Goal: Book appointment/travel/reservation

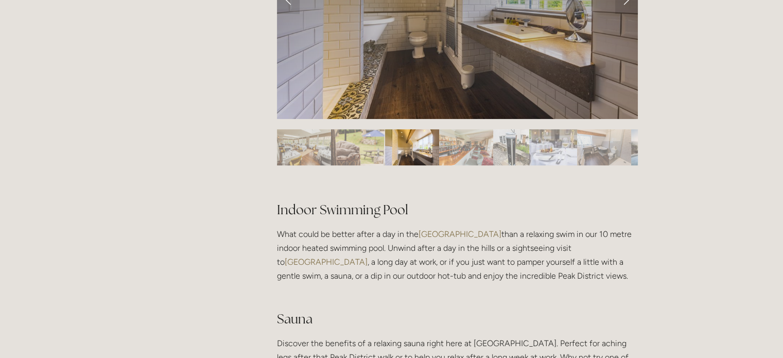
scroll to position [360, 0]
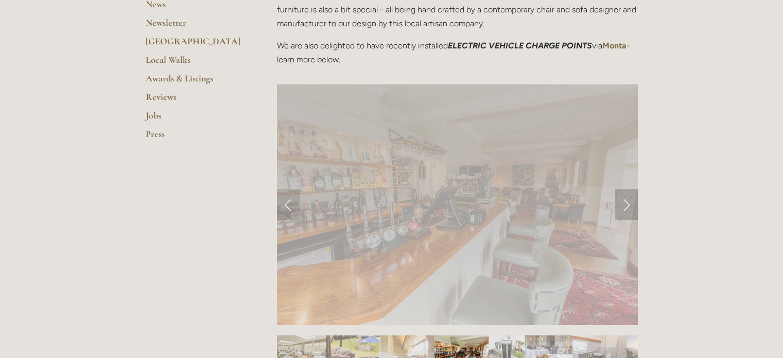
click at [624, 203] on link "Next Slide" at bounding box center [626, 204] width 23 height 31
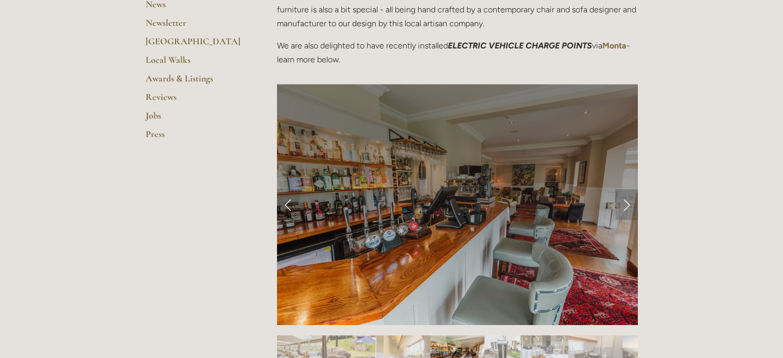
click at [624, 203] on link "Next Slide" at bounding box center [626, 204] width 23 height 31
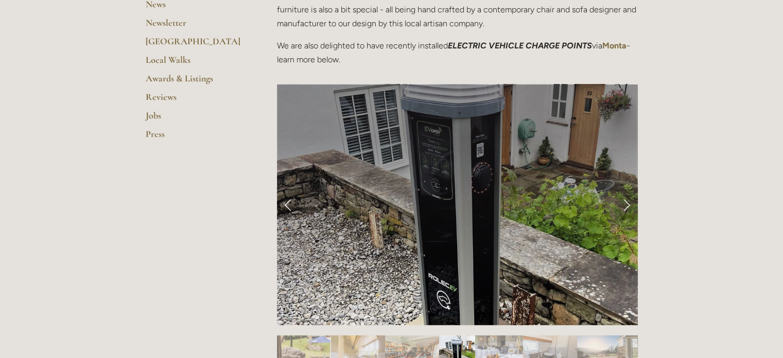
click at [624, 203] on link "Next Slide" at bounding box center [626, 204] width 23 height 31
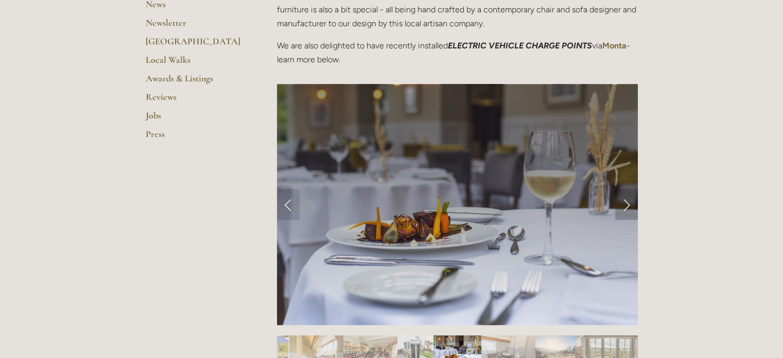
click at [624, 203] on link "Next Slide" at bounding box center [626, 204] width 23 height 31
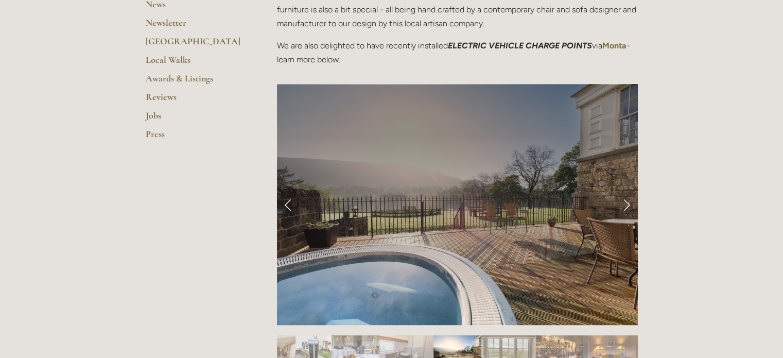
click at [624, 203] on link "Next Slide" at bounding box center [626, 204] width 23 height 31
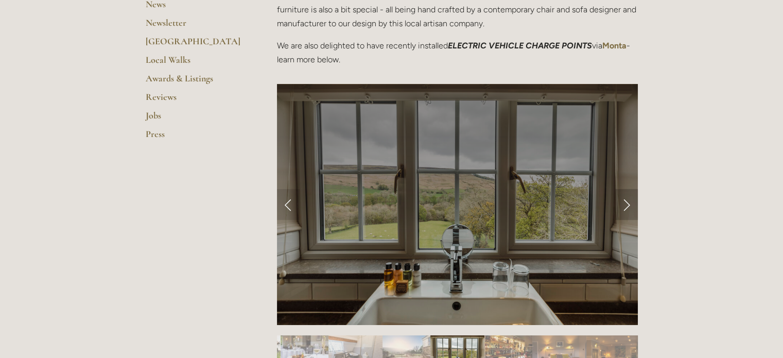
click at [624, 203] on link "Next Slide" at bounding box center [626, 204] width 23 height 31
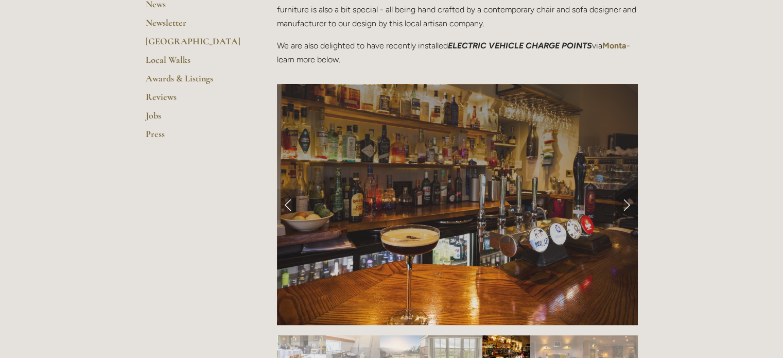
click at [624, 203] on link "Next Slide" at bounding box center [626, 204] width 23 height 31
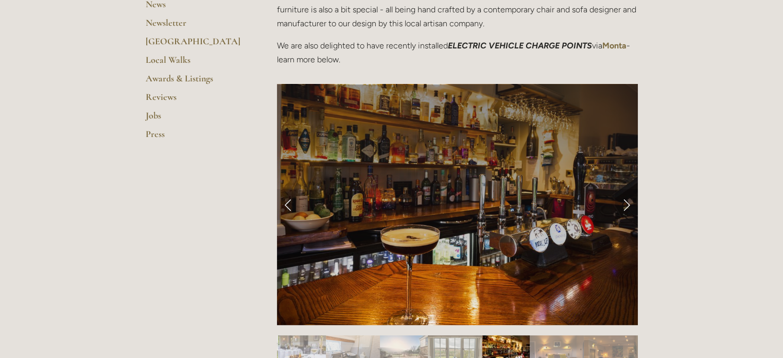
click at [624, 203] on link "Next Slide" at bounding box center [626, 204] width 23 height 31
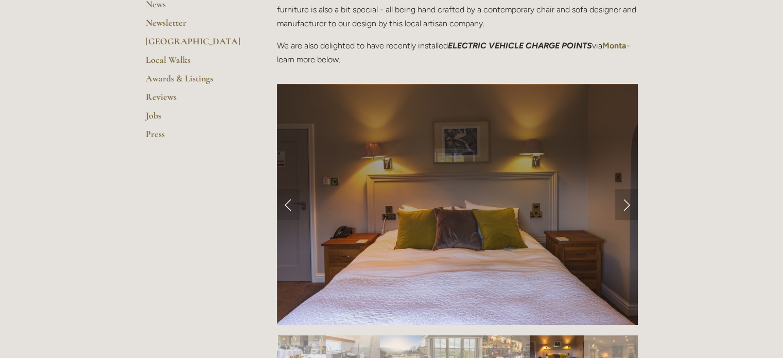
click at [624, 203] on link "Next Slide" at bounding box center [626, 204] width 23 height 31
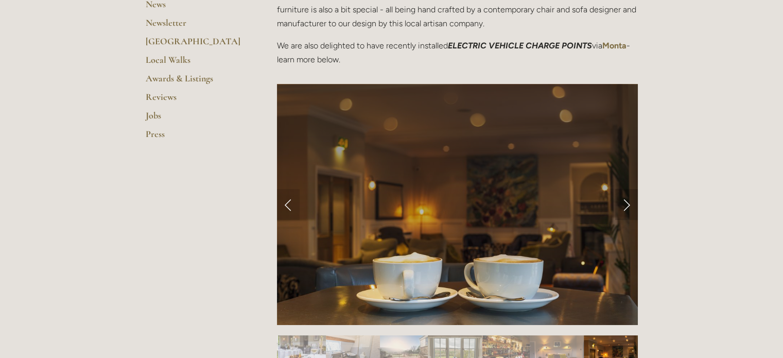
click at [624, 203] on link "Next Slide" at bounding box center [626, 204] width 23 height 31
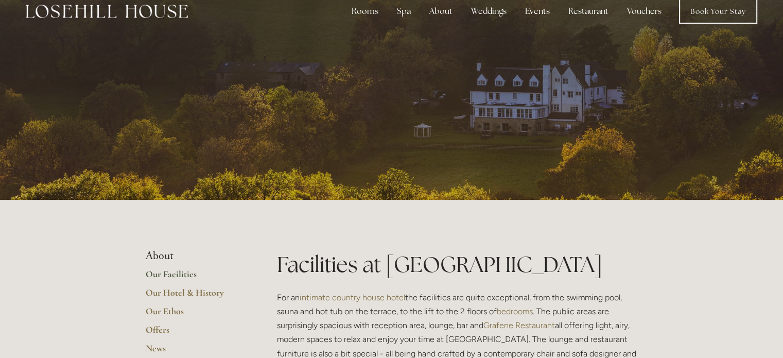
scroll to position [0, 0]
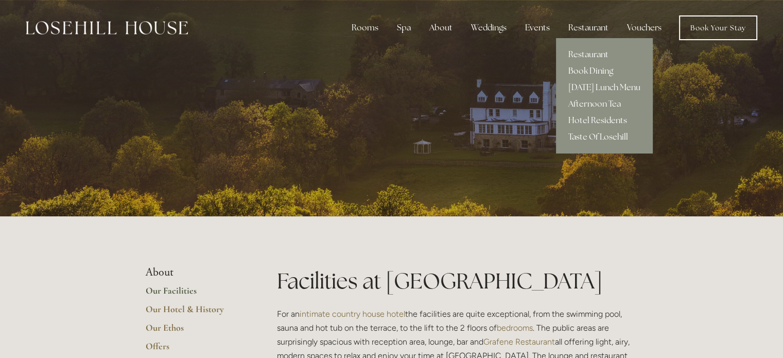
click at [595, 69] on link "Book Dining" at bounding box center [604, 71] width 97 height 16
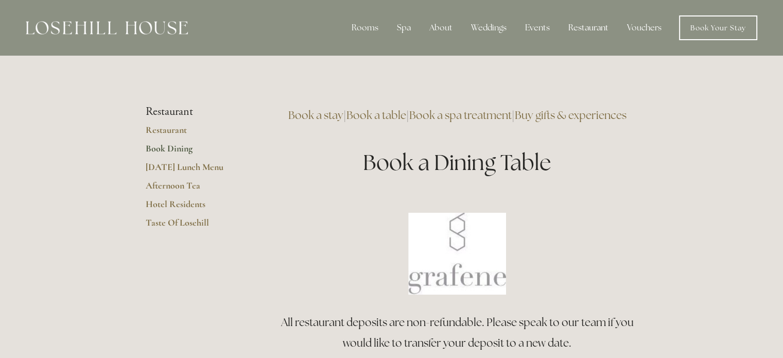
click at [399, 113] on link "Book a table" at bounding box center [376, 115] width 60 height 14
click at [438, 268] on img at bounding box center [457, 254] width 98 height 82
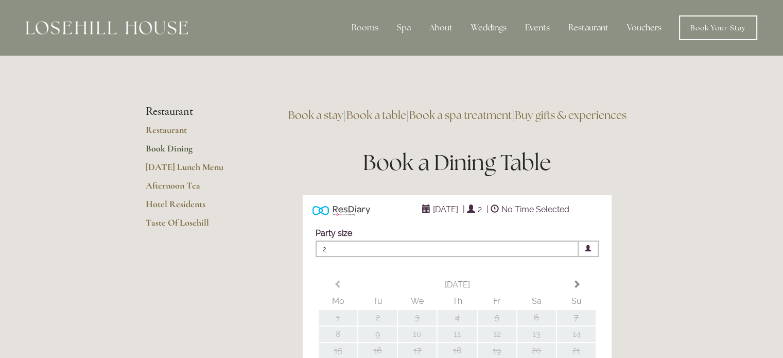
type input "Any Area"
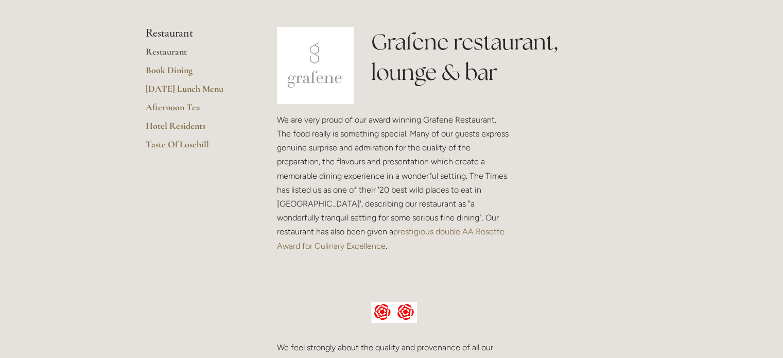
scroll to position [154, 0]
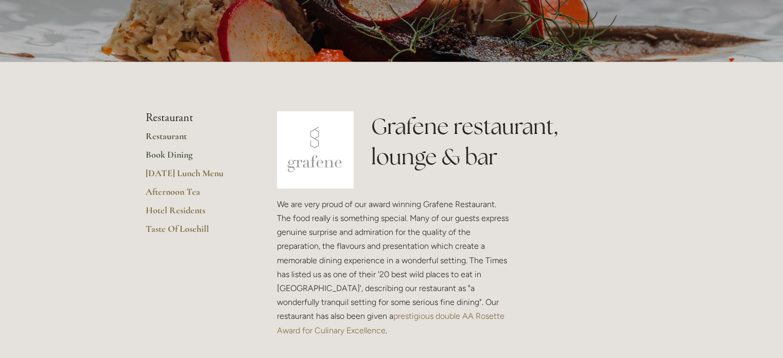
click at [151, 158] on link "Book Dining" at bounding box center [195, 158] width 98 height 19
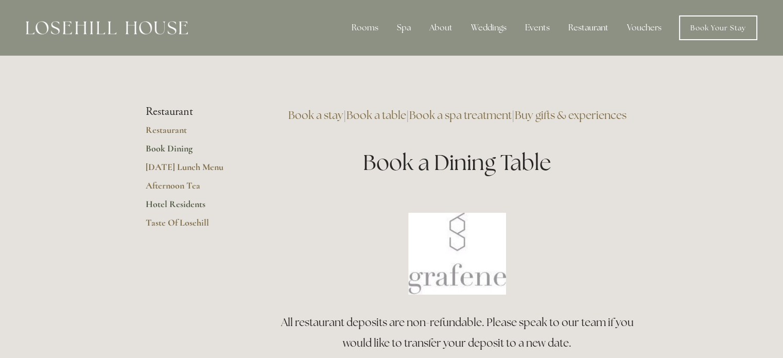
click at [160, 205] on link "Hotel Residents" at bounding box center [195, 207] width 98 height 19
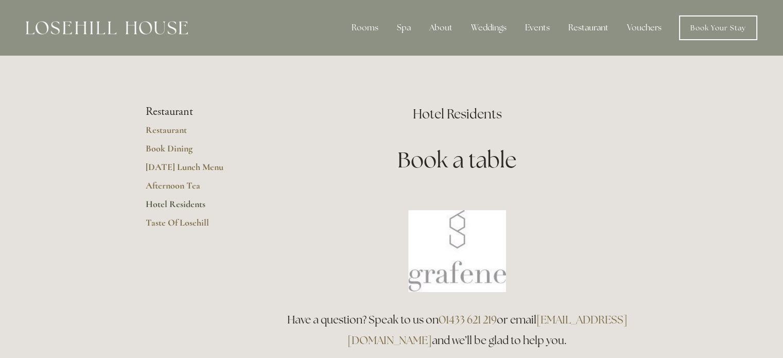
scroll to position [103, 0]
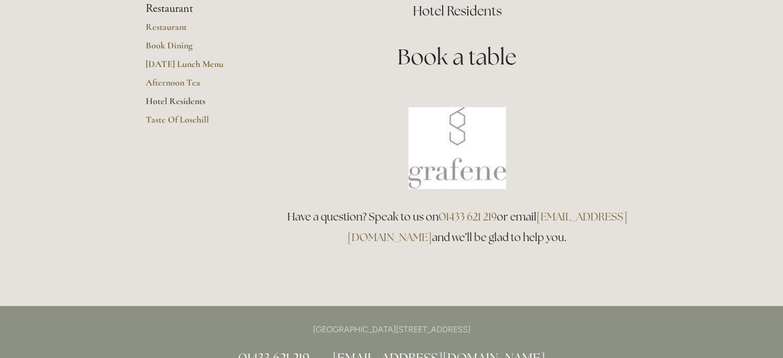
click at [450, 135] on img at bounding box center [457, 148] width 98 height 82
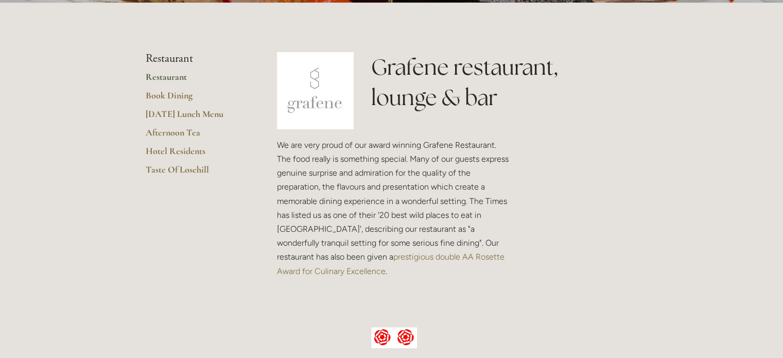
scroll to position [51, 0]
